Goal: Task Accomplishment & Management: Use online tool/utility

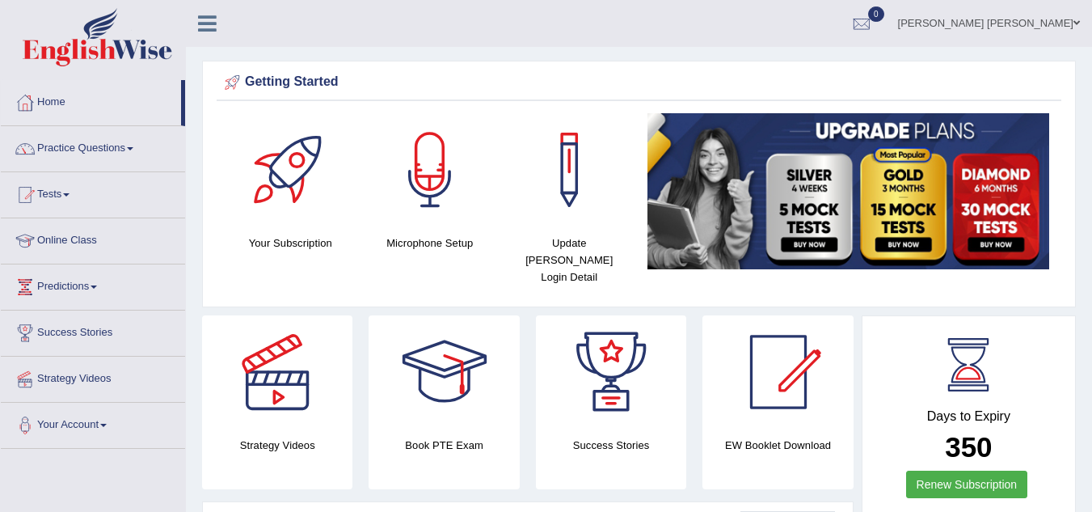
click at [129, 153] on link "Practice Questions" at bounding box center [93, 146] width 184 height 40
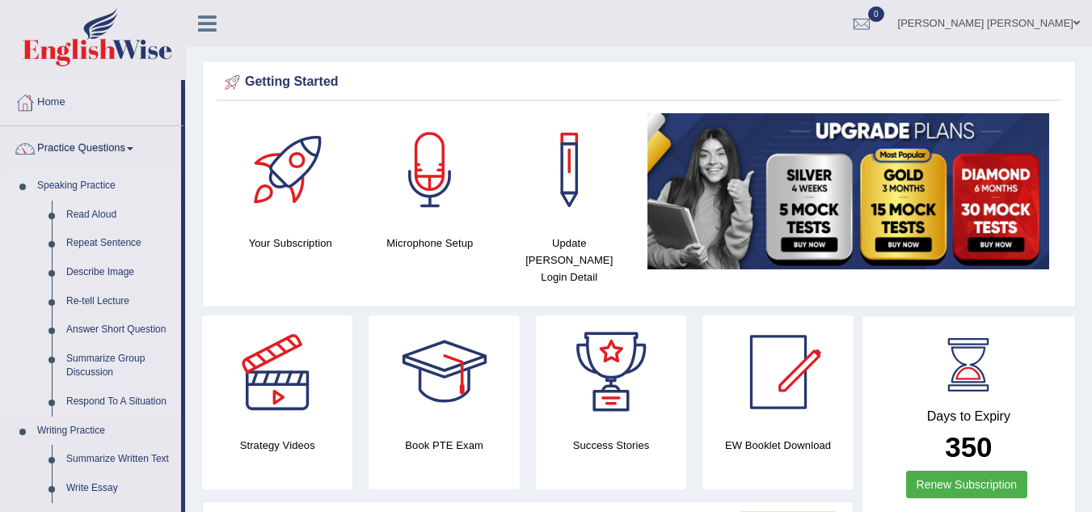
click at [101, 213] on link "Read Aloud" at bounding box center [120, 214] width 122 height 29
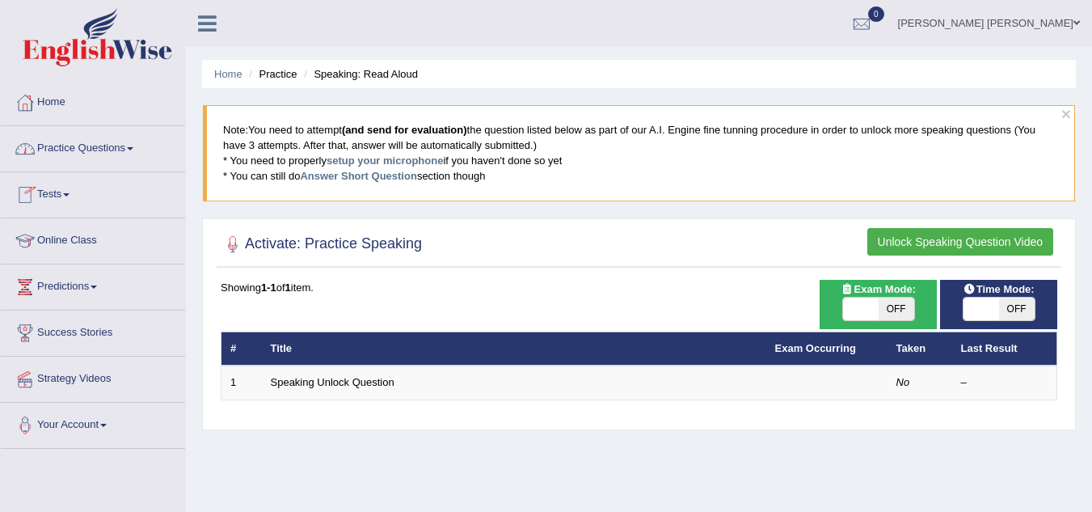
drag, startPoint x: 241, startPoint y: 40, endPoint x: 229, endPoint y: 62, distance: 25.0
click at [230, 61] on div "Toggle navigation Home Practice Questions Speaking Practice Read Aloud Repeat S…" at bounding box center [546, 420] width 1092 height 840
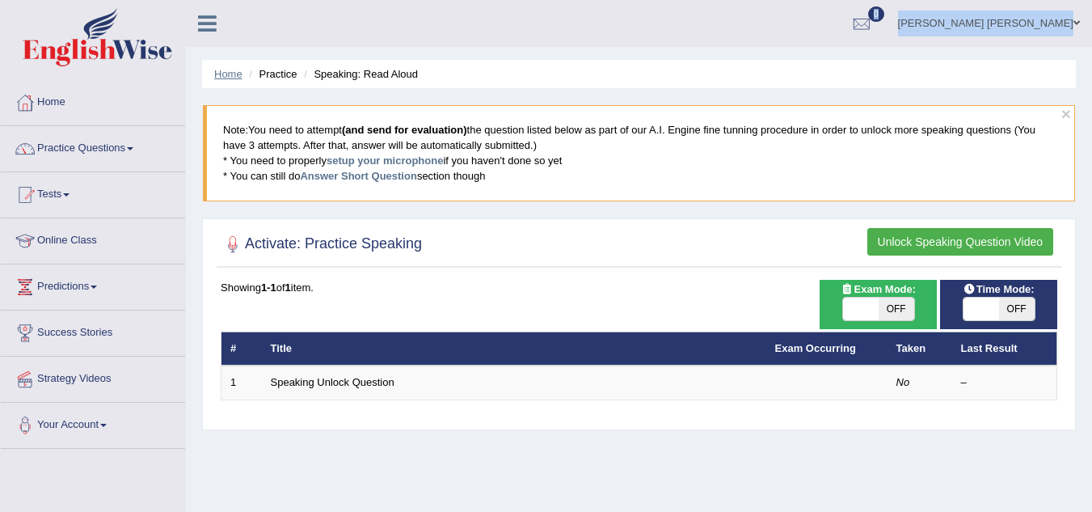
click at [225, 74] on link "Home" at bounding box center [228, 74] width 28 height 12
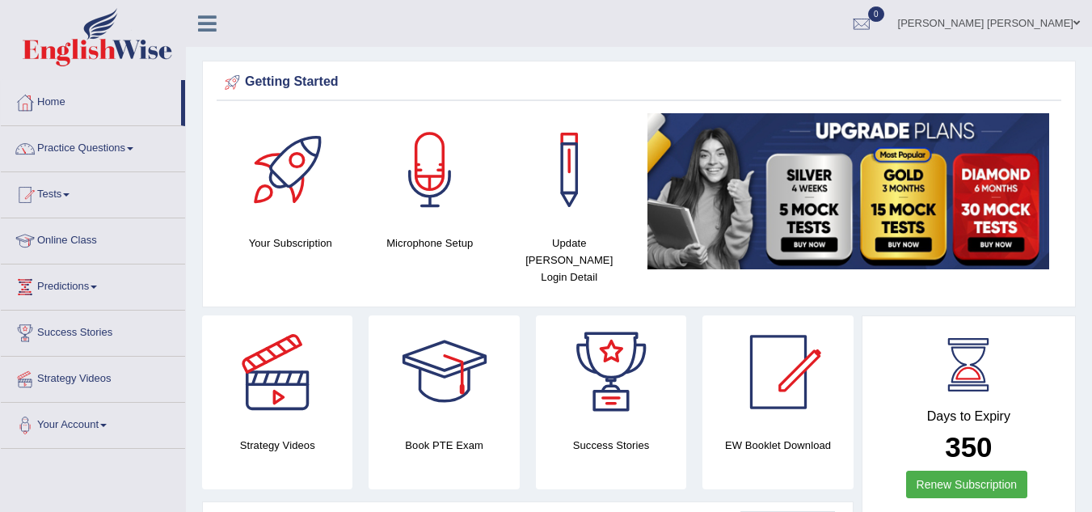
click at [432, 244] on h4 "Microphone Setup" at bounding box center [430, 242] width 124 height 17
click at [436, 184] on div at bounding box center [429, 169] width 113 height 113
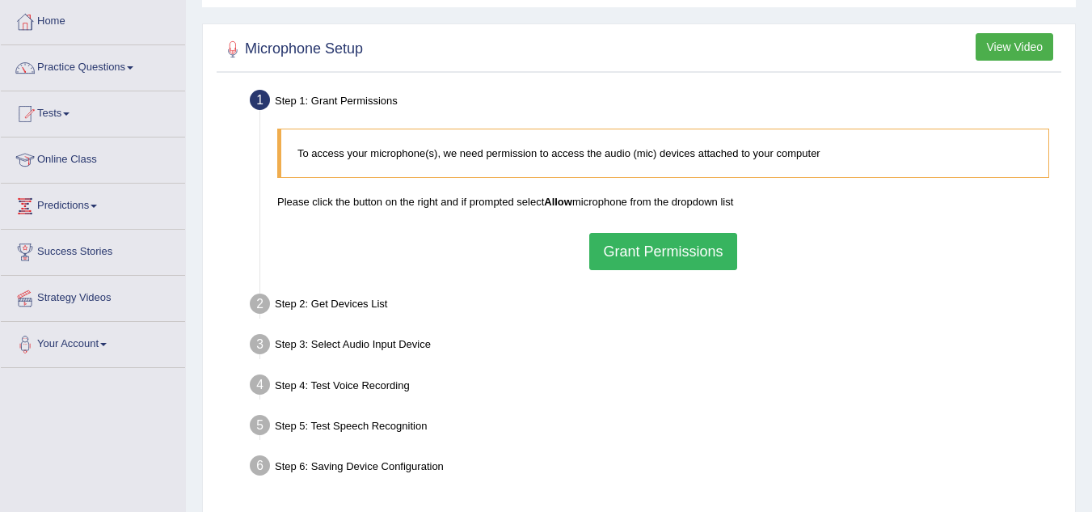
scroll to position [162, 0]
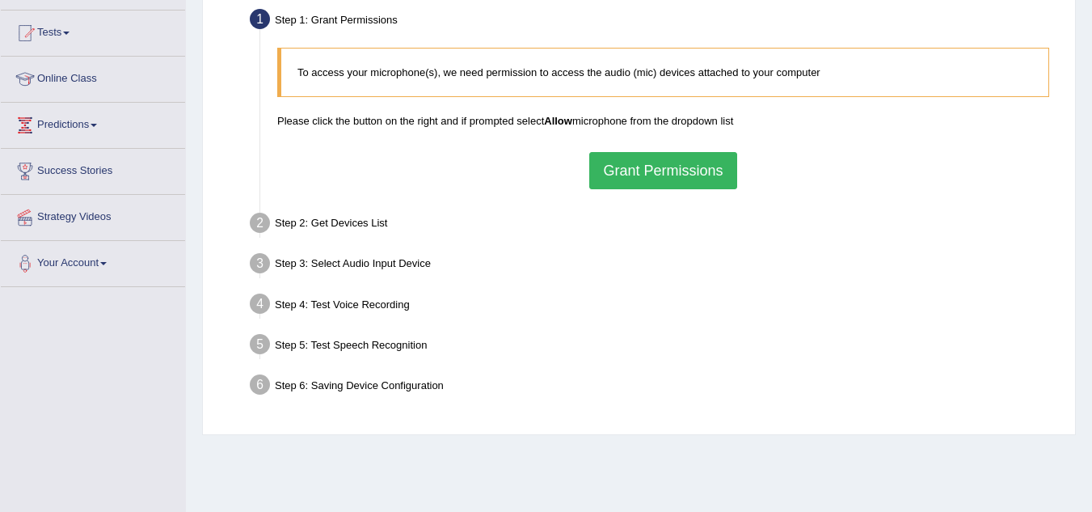
click at [263, 222] on li "Step 2: Get Devices List In this step will be enumerate all available microphon…" at bounding box center [655, 226] width 804 height 36
click at [314, 219] on div "Step 2: Get Devices List" at bounding box center [654, 226] width 825 height 36
click at [360, 225] on div "Step 2: Get Devices List" at bounding box center [654, 226] width 825 height 36
click at [706, 171] on button "Grant Permissions" at bounding box center [662, 170] width 147 height 37
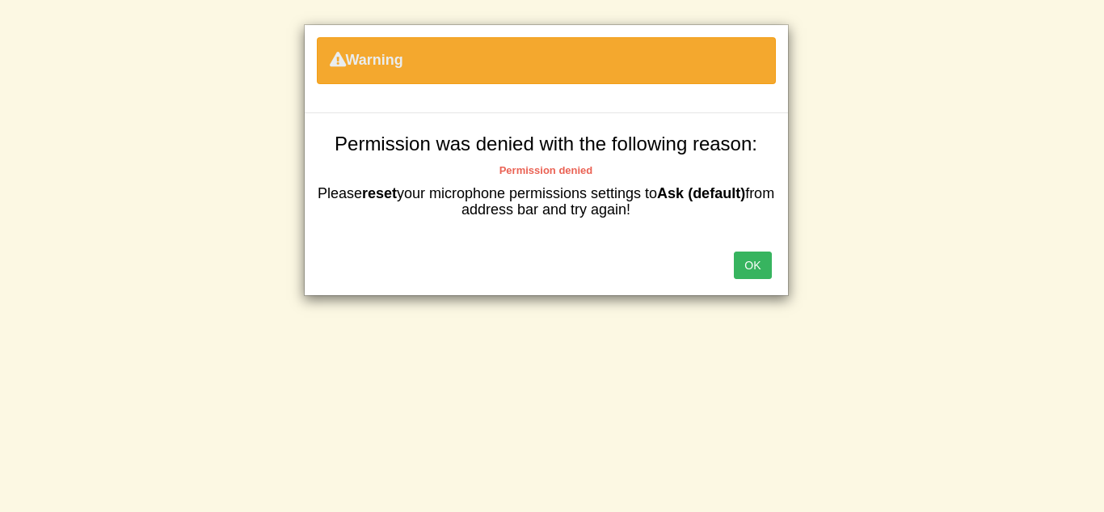
click at [751, 267] on button "OK" at bounding box center [752, 264] width 37 height 27
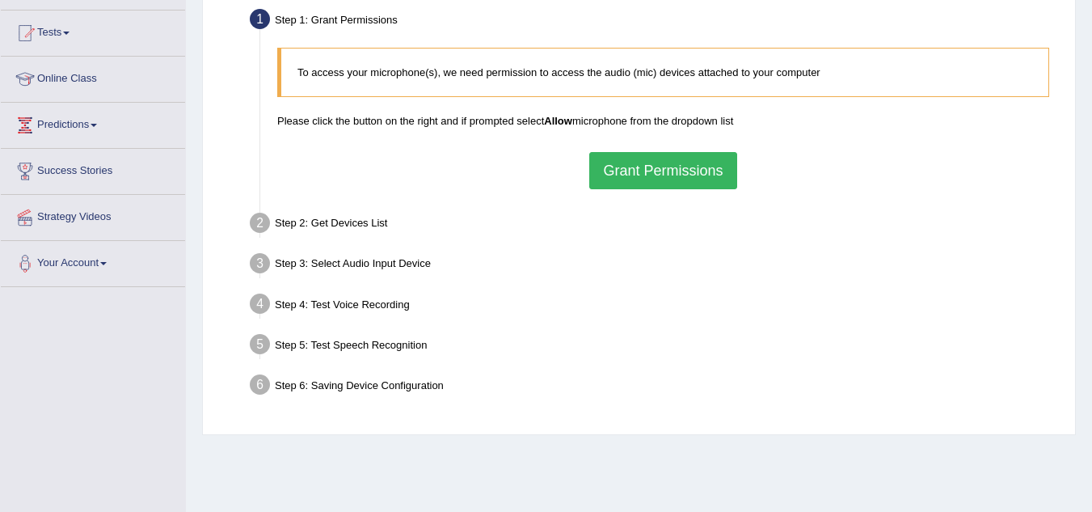
click at [635, 166] on button "Grant Permissions" at bounding box center [662, 170] width 147 height 37
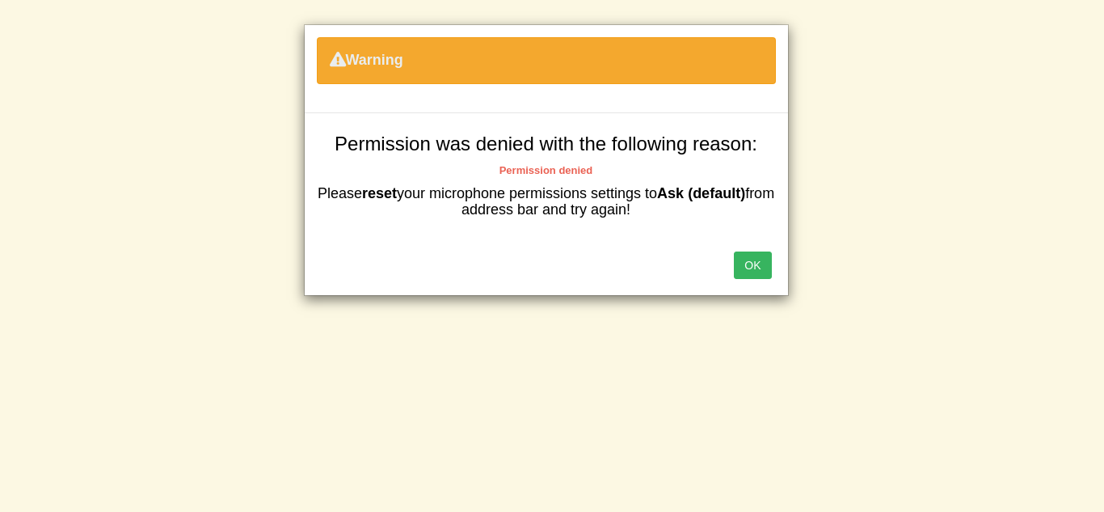
click at [756, 262] on button "OK" at bounding box center [752, 264] width 37 height 27
